Goal: Check status: Check status

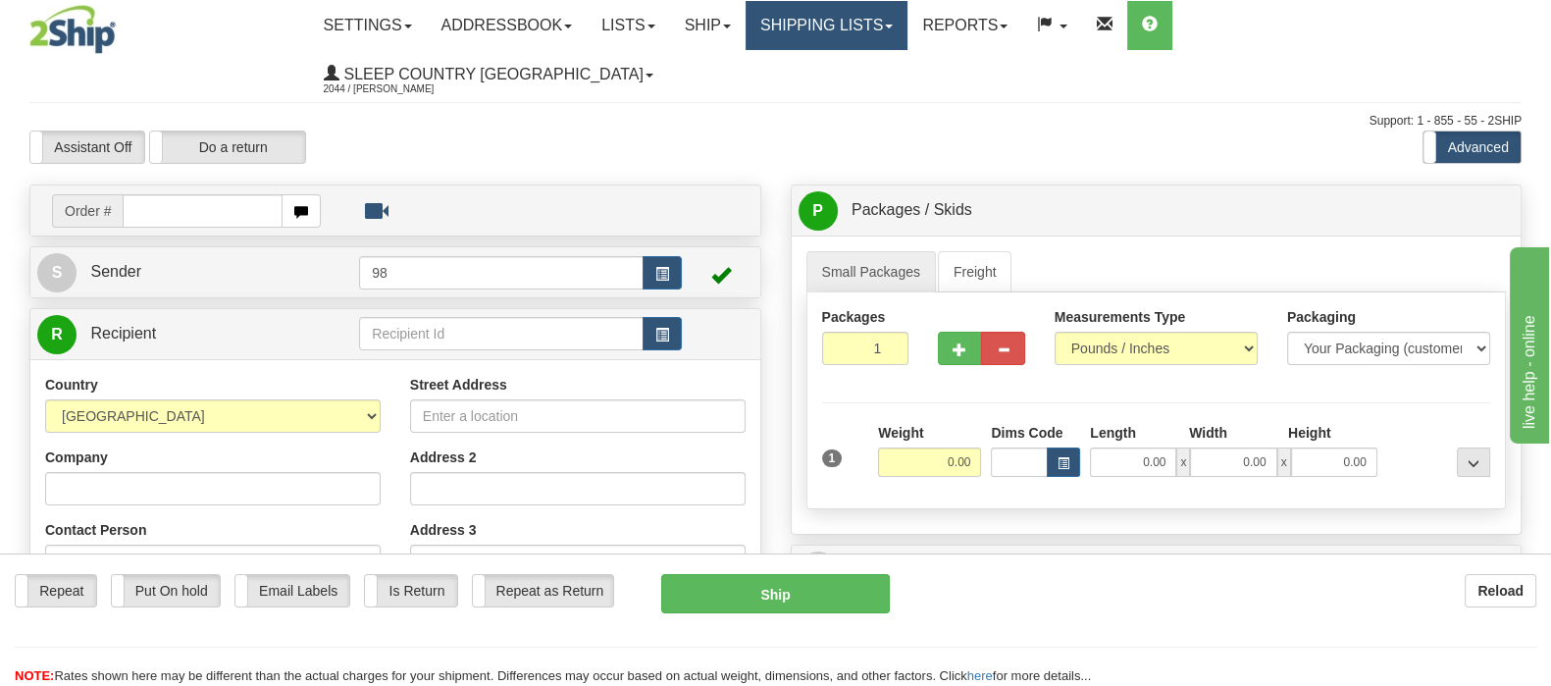
click at [907, 38] on link "Shipping lists" at bounding box center [826, 25] width 162 height 49
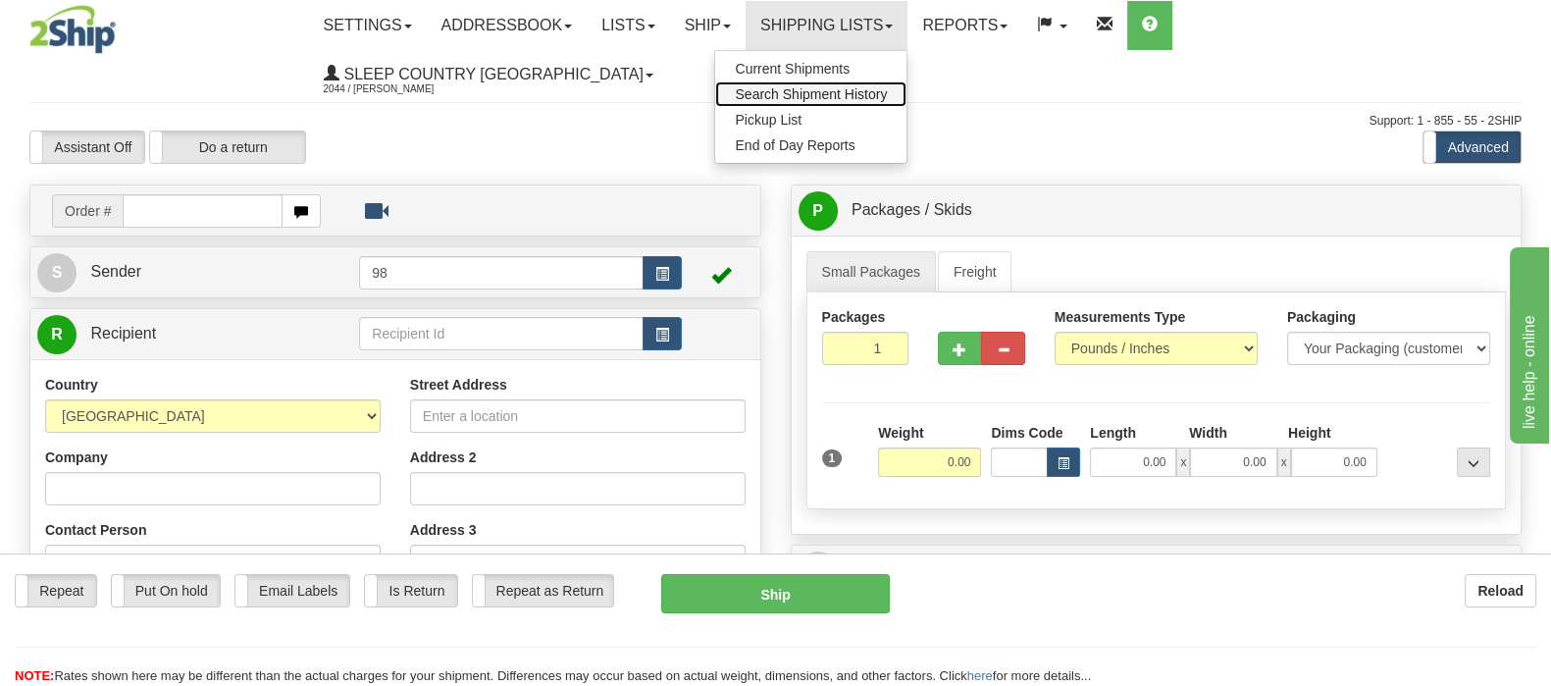
click at [887, 95] on span "Search Shipment History" at bounding box center [811, 94] width 152 height 16
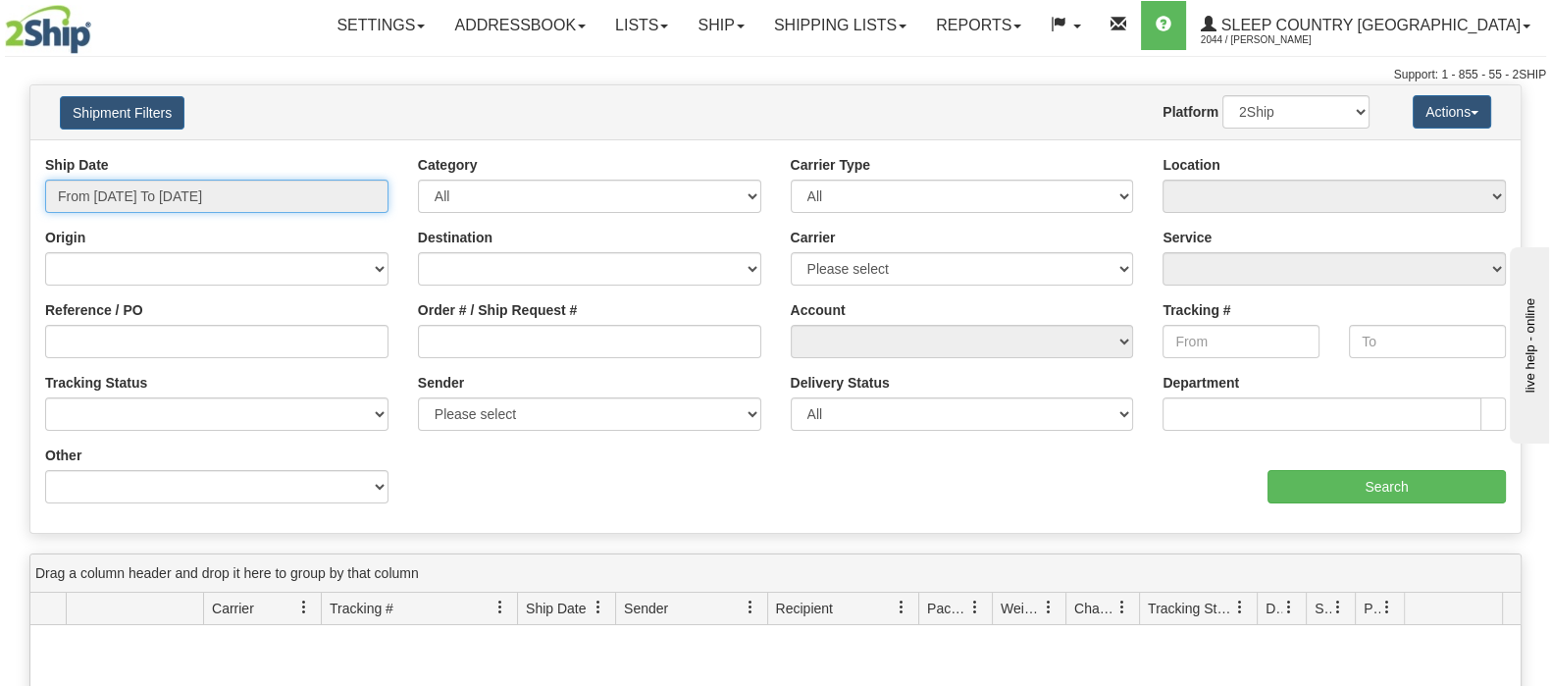
click at [269, 194] on input "From 09/25/2025 To 09/26/2025" at bounding box center [216, 195] width 343 height 33
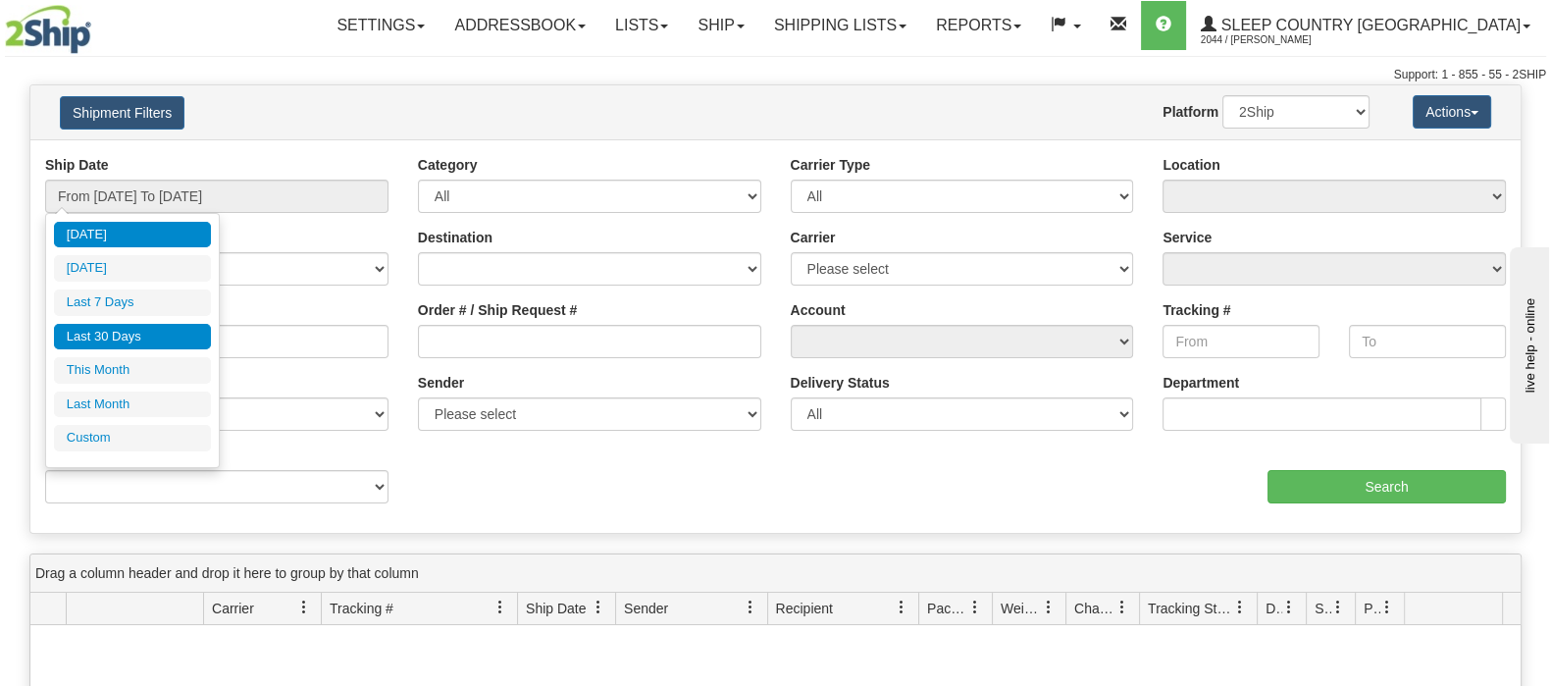
click at [180, 324] on li "Last 30 Days" at bounding box center [132, 337] width 157 height 26
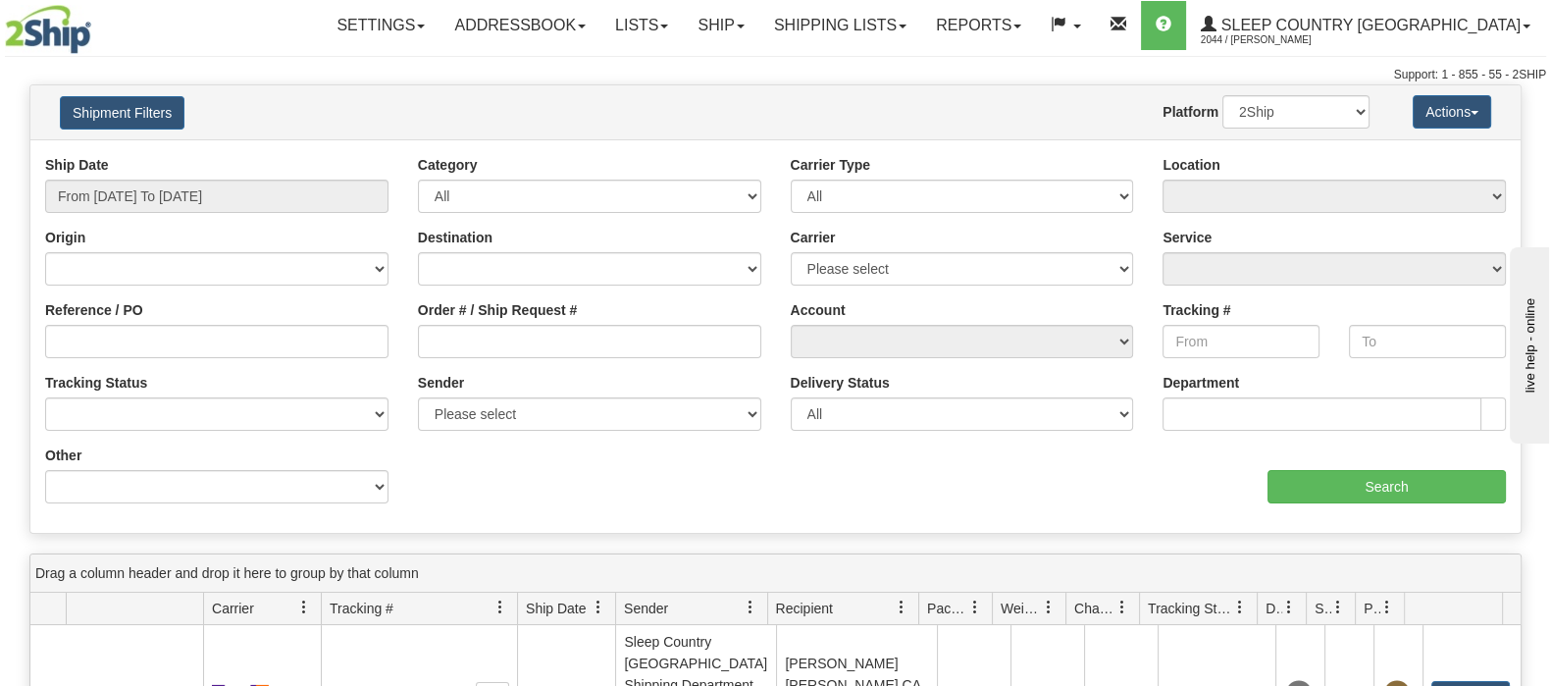
type input "From 08/28/2025 To 09/26/2025"
click at [544, 328] on input "Order # / Ship Request #" at bounding box center [589, 341] width 343 height 33
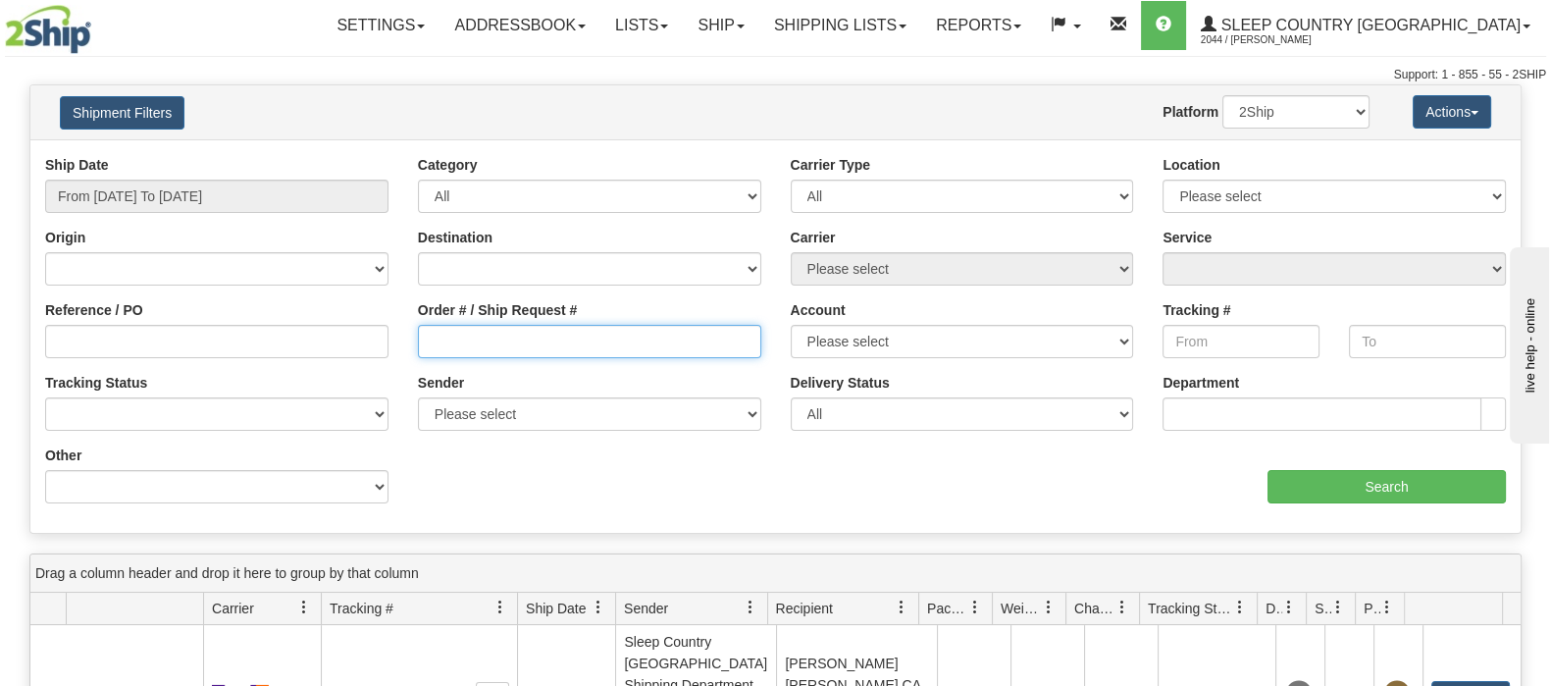
paste input "9002I112066"
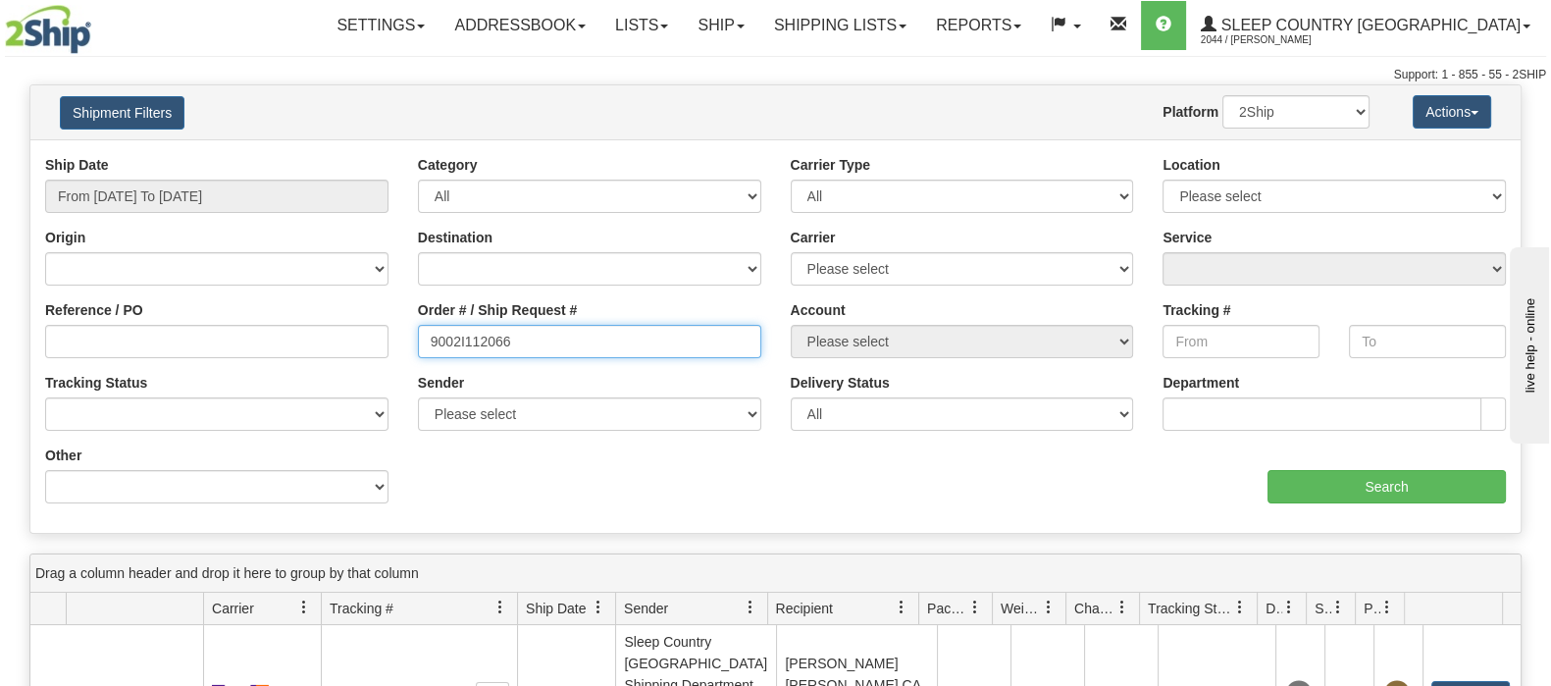
type input "9002I112066"
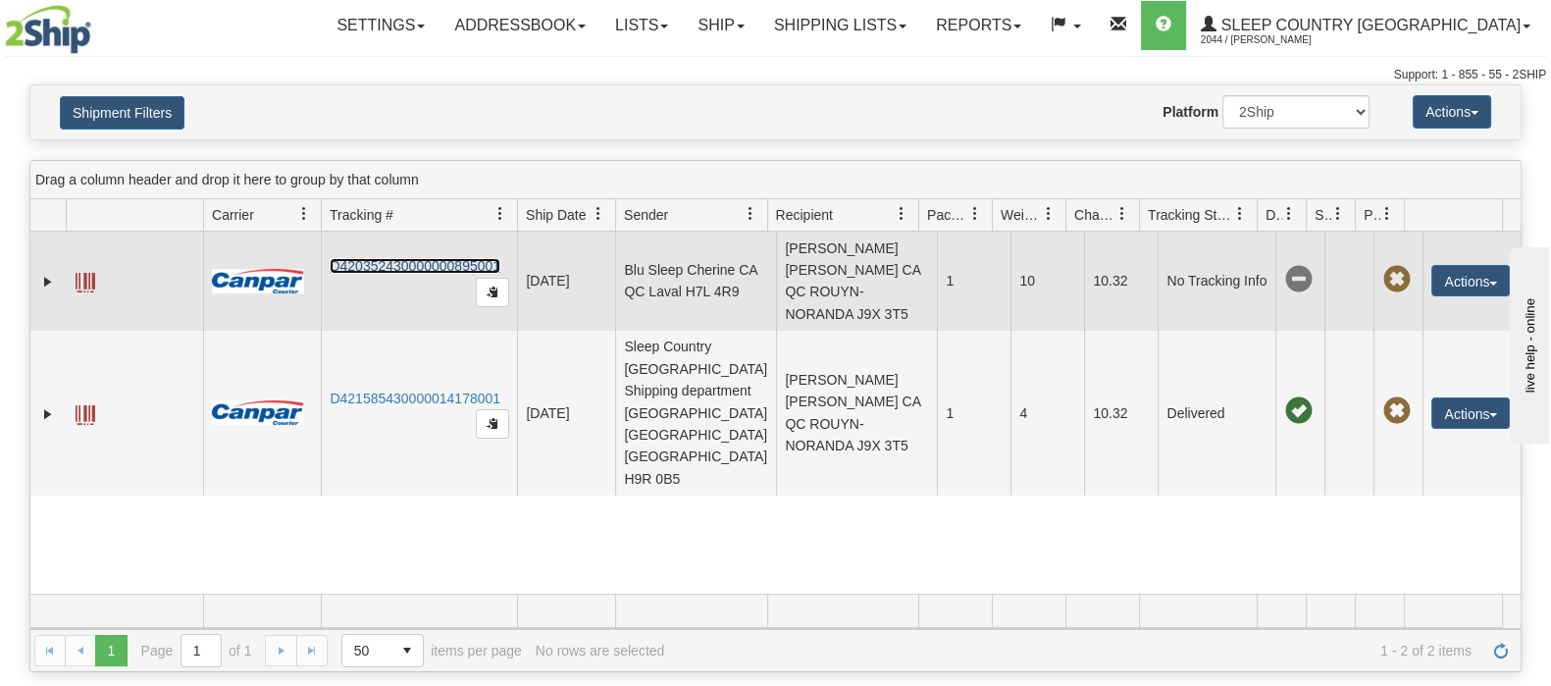
click at [424, 267] on link "D420352430000000895001" at bounding box center [415, 266] width 171 height 16
